Goal: Task Accomplishment & Management: Use online tool/utility

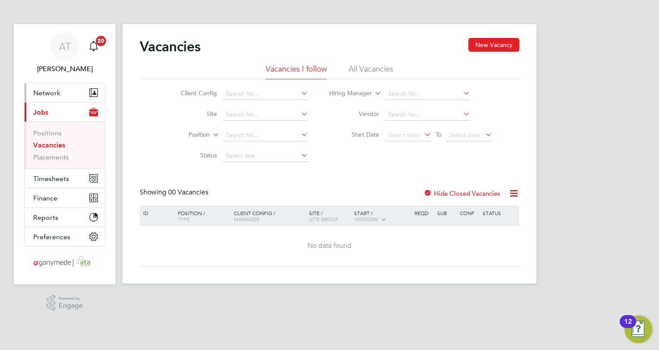
click at [39, 89] on span "Network" at bounding box center [46, 93] width 27 height 8
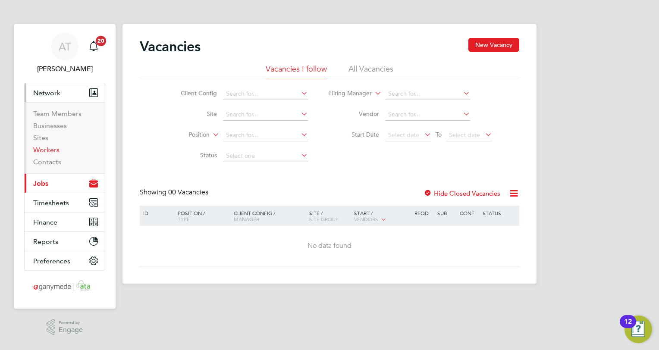
click at [45, 148] on link "Workers" at bounding box center [46, 150] width 26 height 8
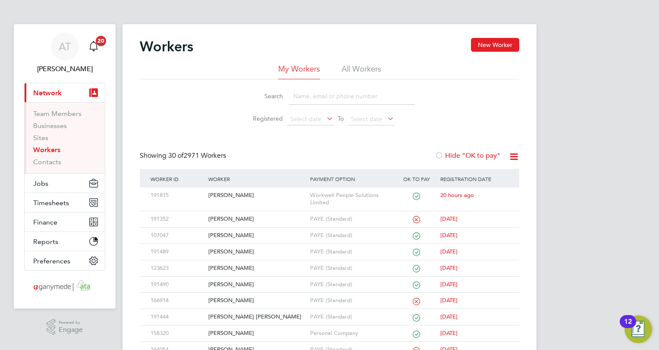
click at [294, 98] on input at bounding box center [352, 96] width 126 height 17
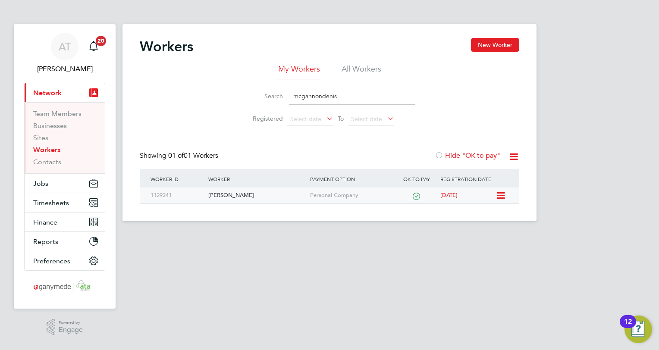
type input "mcgannondenis"
click at [238, 195] on div "[PERSON_NAME]" at bounding box center [256, 196] width 101 height 16
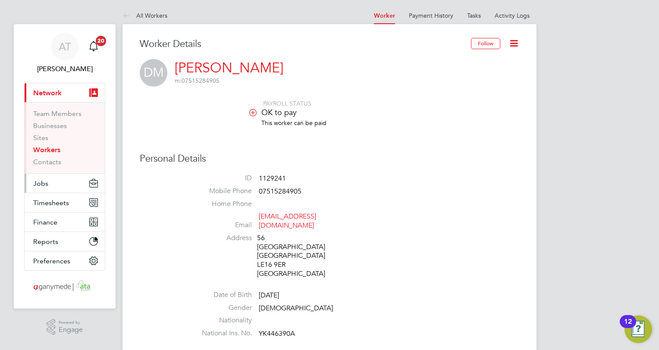
click at [38, 183] on span "Jobs" at bounding box center [40, 184] width 15 height 8
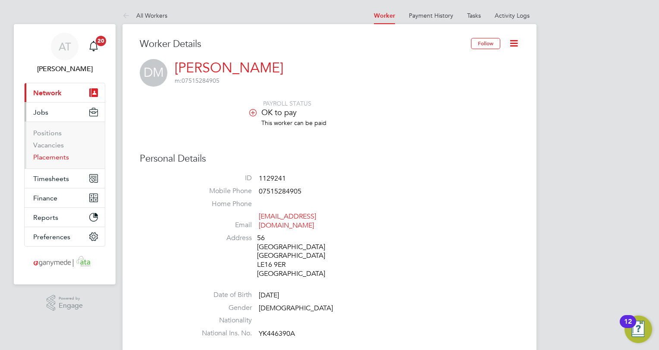
click at [44, 156] on link "Placements" at bounding box center [51, 157] width 36 height 8
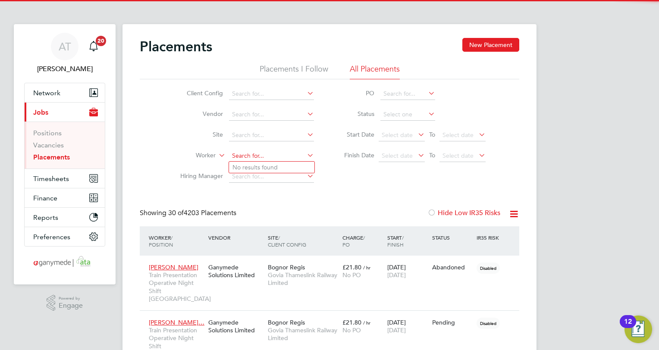
click at [231, 156] on input at bounding box center [271, 156] width 85 height 12
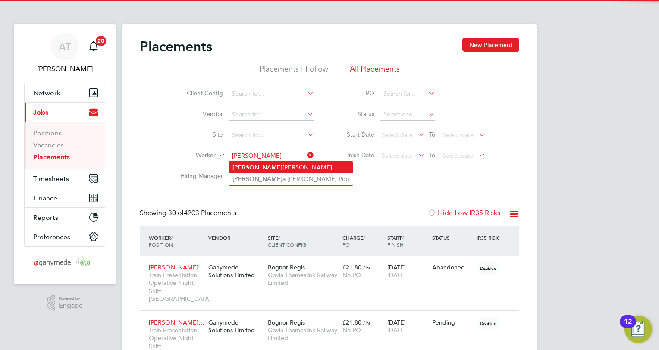
click at [243, 166] on b "[PERSON_NAME]" at bounding box center [258, 167] width 50 height 7
type input "[PERSON_NAME]"
